Goal: Information Seeking & Learning: Learn about a topic

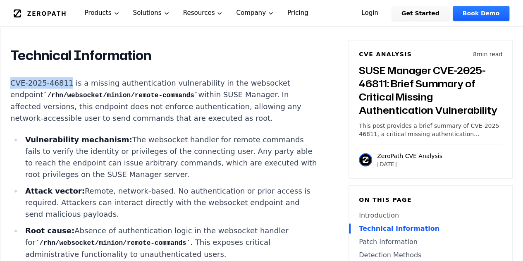
scroll to position [715, 0]
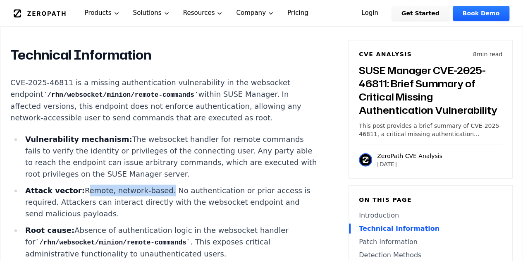
drag, startPoint x: 75, startPoint y: 186, endPoint x: 150, endPoint y: 180, distance: 74.6
click at [150, 180] on ul "Vulnerability mechanism: The websocket handler for remote commands fails to ver…" at bounding box center [163, 218] width 307 height 171
copy li "Remote, network-based"
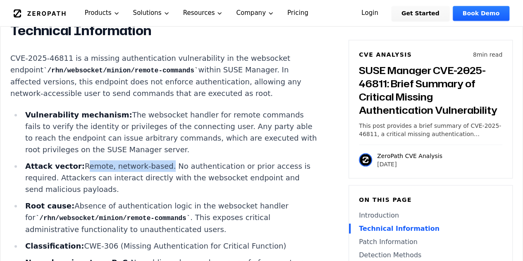
scroll to position [740, 0]
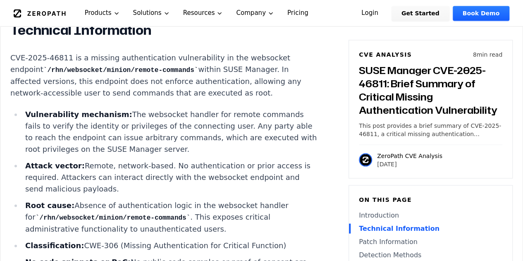
click at [208, 171] on li "Attack vector: Remote, network-based. No authentication or prior access is requ…" at bounding box center [170, 176] width 296 height 35
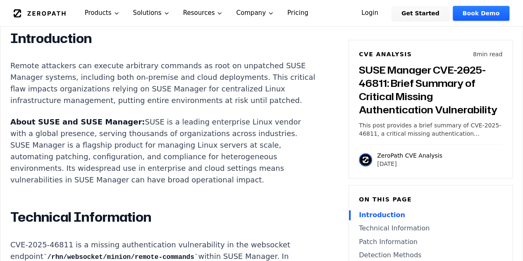
scroll to position [566, 0]
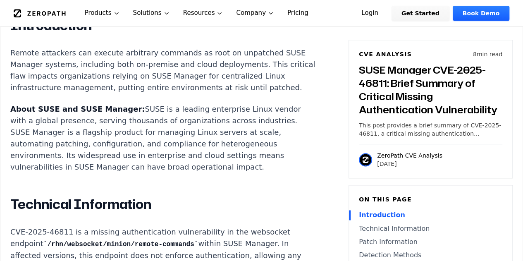
click at [265, 143] on p "About SUSE and SUSE Manager: SUSE is a leading enterprise Linux vendor with a g…" at bounding box center [163, 137] width 307 height 69
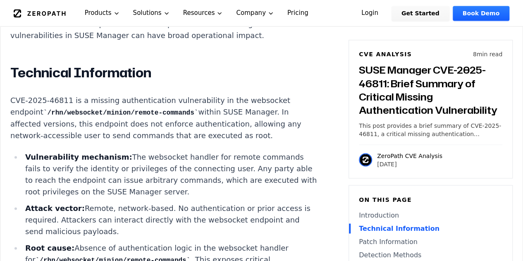
scroll to position [57, 0]
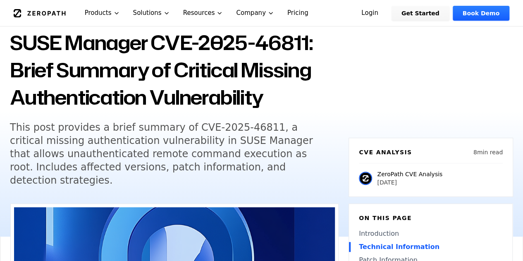
click at [282, 138] on h5 "This post provides a brief summary of CVE-2025-46811, a critical missing authen…" at bounding box center [168, 154] width 317 height 66
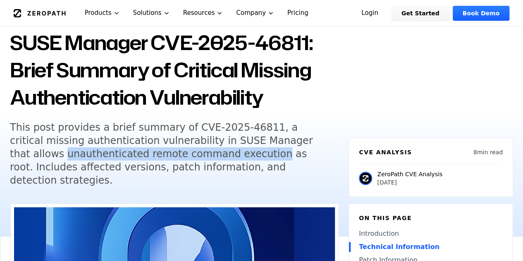
drag, startPoint x: 12, startPoint y: 156, endPoint x: 207, endPoint y: 152, distance: 194.2
click at [207, 152] on h5 "This post provides a brief summary of CVE-2025-46811, a critical missing authen…" at bounding box center [168, 154] width 317 height 66
copy h5 "unauthenticated remote command execution"
click at [207, 152] on h5 "This post provides a brief summary of CVE-2025-46811, a critical missing authen…" at bounding box center [168, 154] width 317 height 66
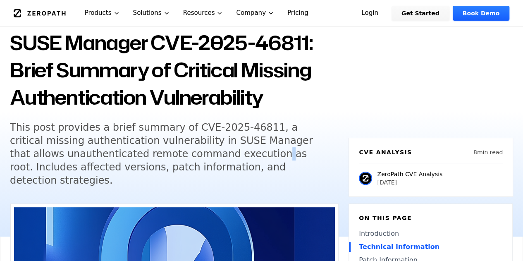
click at [207, 152] on h5 "This post provides a brief summary of CVE-2025-46811, a critical missing authen…" at bounding box center [168, 154] width 317 height 66
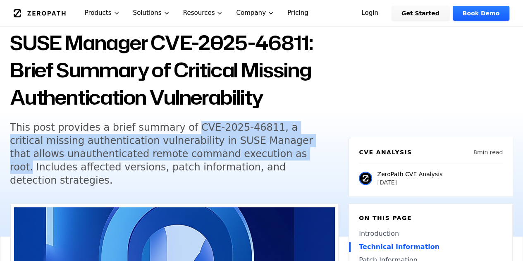
drag, startPoint x: 179, startPoint y: 130, endPoint x: 242, endPoint y: 157, distance: 68.3
click at [242, 157] on h5 "This post provides a brief summary of CVE-2025-46811, a critical missing authen…" at bounding box center [168, 154] width 317 height 66
copy h5 "CVE-2025-46811, a critical missing authentication vulnerability in SUSE Manager…"
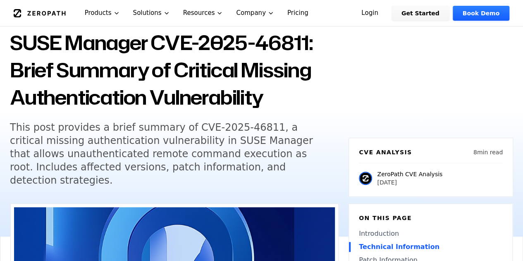
click at [259, 169] on h5 "This post provides a brief summary of CVE-2025-46811, a critical missing authen…" at bounding box center [168, 154] width 317 height 66
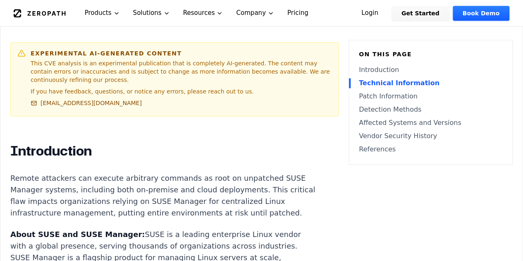
scroll to position [441, 0]
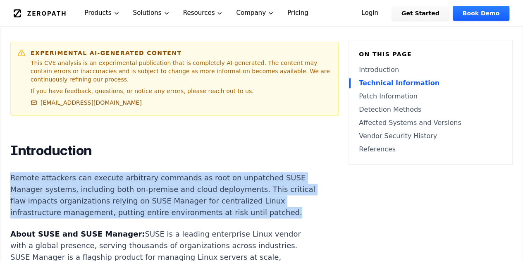
drag, startPoint x: 47, startPoint y: 212, endPoint x: 11, endPoint y: 164, distance: 60.2
click at [11, 172] on p "Remote attackers can execute arbitrary commands as root on unpatched SUSE Manag…" at bounding box center [163, 195] width 307 height 46
copy p "Remote attackers can execute arbitrary commands as root on unpatched SUSE Manag…"
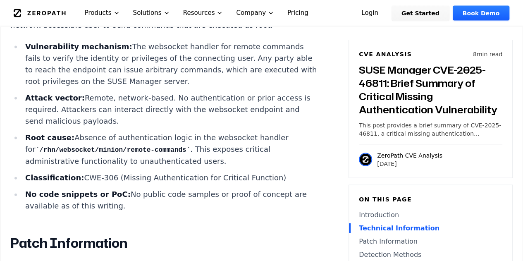
scroll to position [807, 0]
